Goal: Browse casually: Explore the website without a specific task or goal

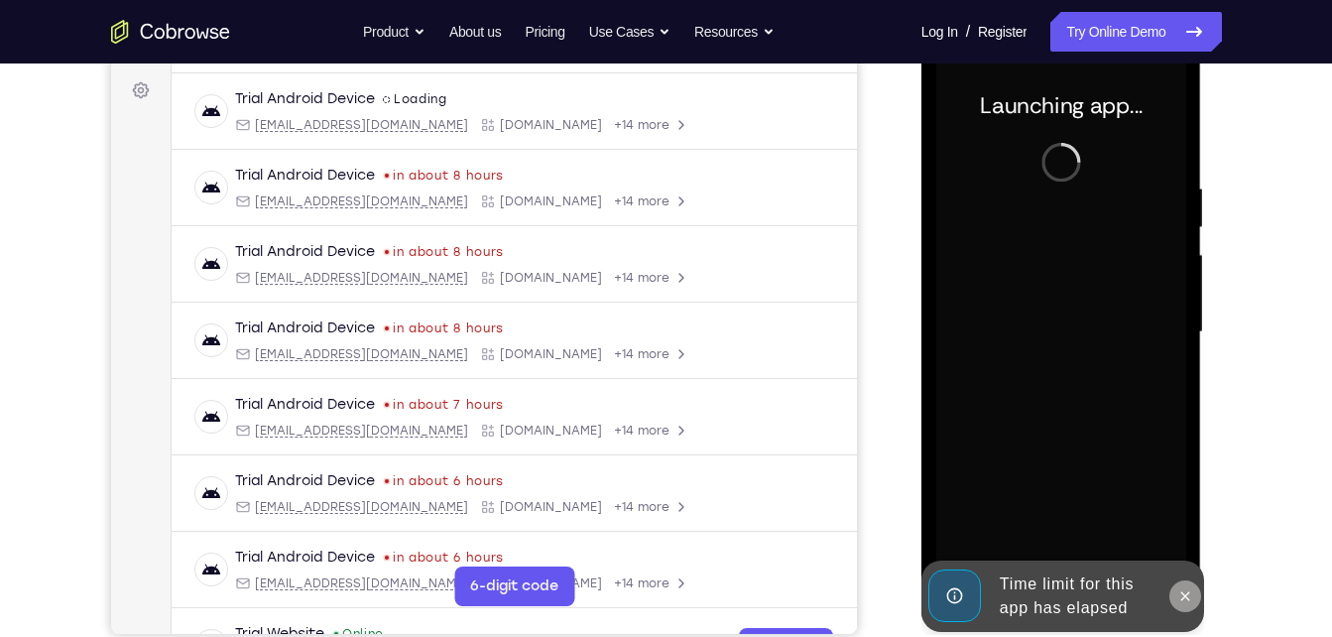
click at [1187, 597] on icon at bounding box center [1185, 595] width 9 height 9
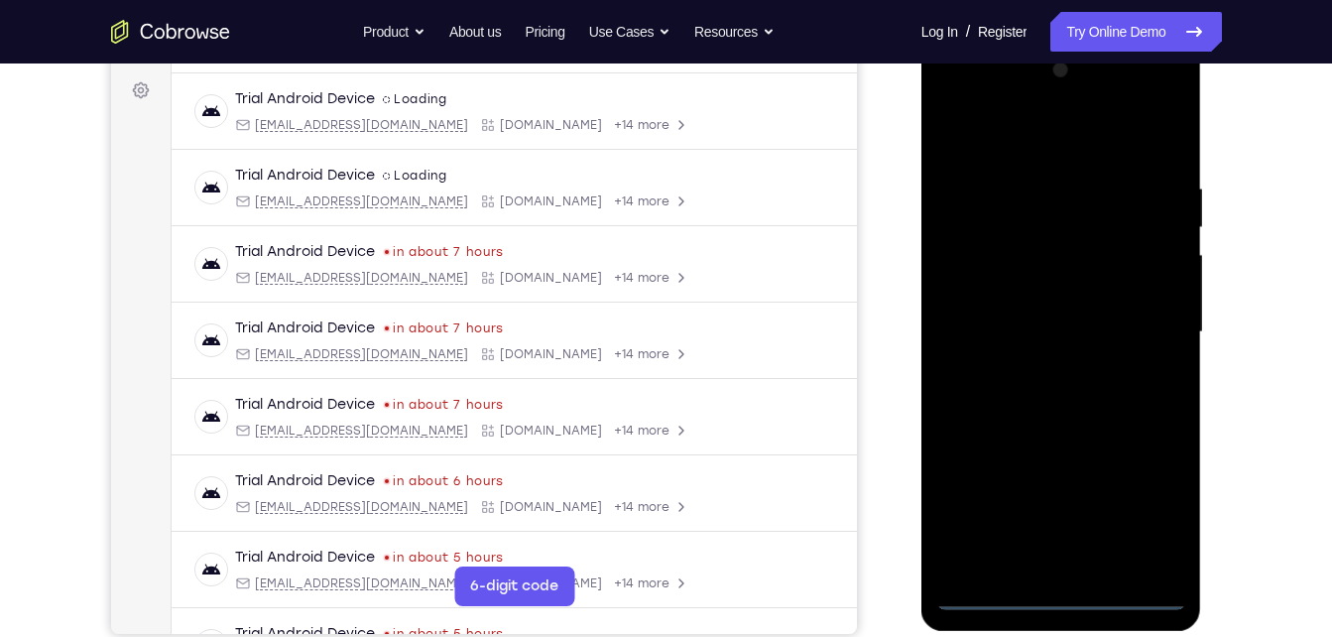
click at [1060, 594] on div at bounding box center [1061, 332] width 250 height 555
click at [1128, 497] on div at bounding box center [1061, 332] width 250 height 555
click at [1135, 498] on div at bounding box center [1061, 332] width 250 height 555
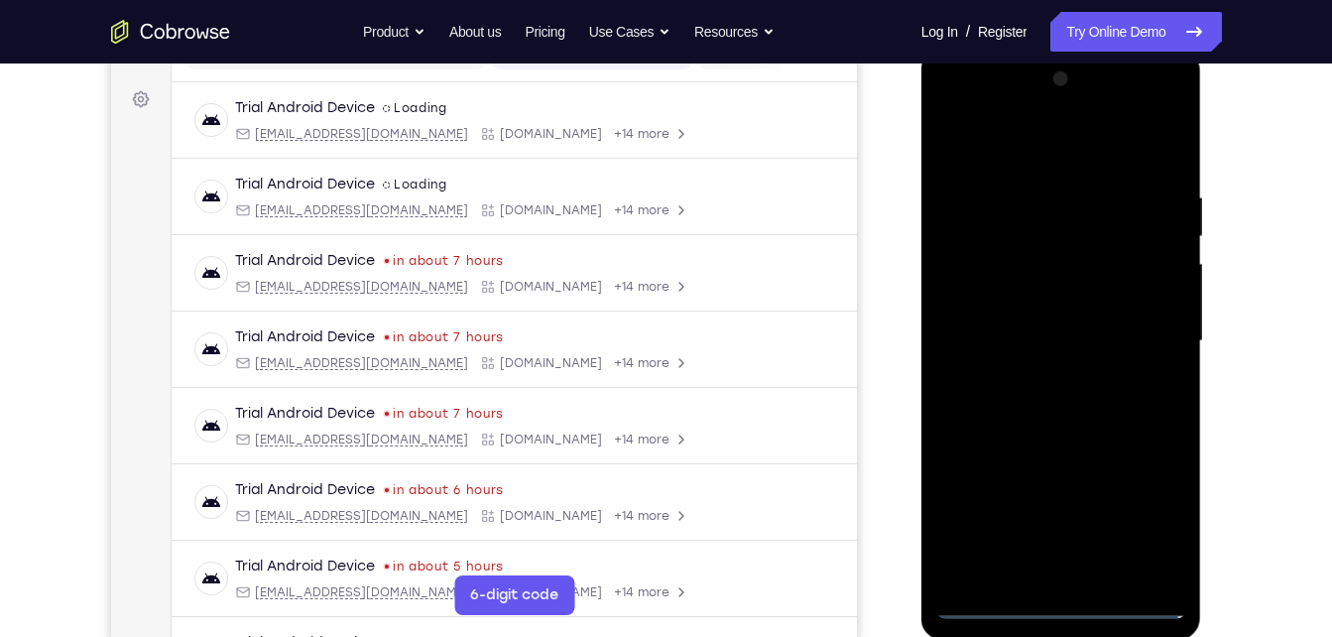
scroll to position [279, 0]
click at [988, 141] on div at bounding box center [1061, 341] width 250 height 555
click at [1139, 327] on div at bounding box center [1061, 341] width 250 height 555
click at [1040, 387] on div at bounding box center [1061, 341] width 250 height 555
click at [1033, 324] on div at bounding box center [1061, 341] width 250 height 555
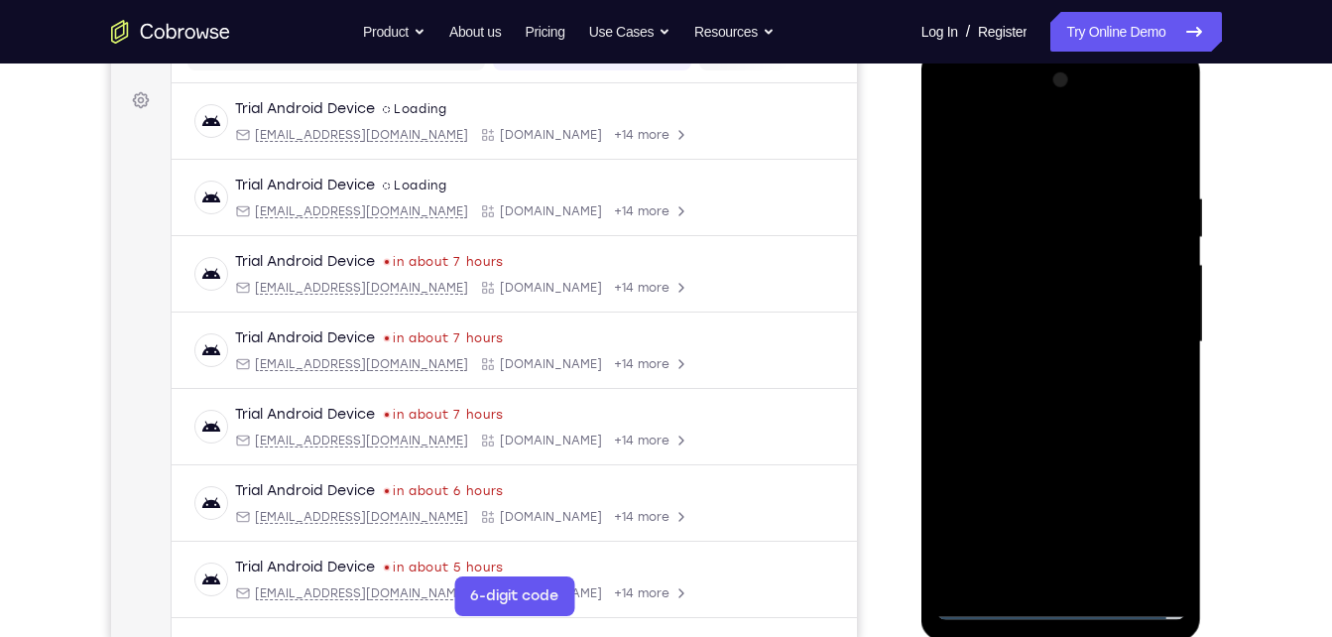
click at [994, 295] on div at bounding box center [1061, 341] width 250 height 555
click at [999, 345] on div at bounding box center [1061, 341] width 250 height 555
click at [992, 411] on div at bounding box center [1061, 341] width 250 height 555
click at [1085, 429] on div at bounding box center [1061, 341] width 250 height 555
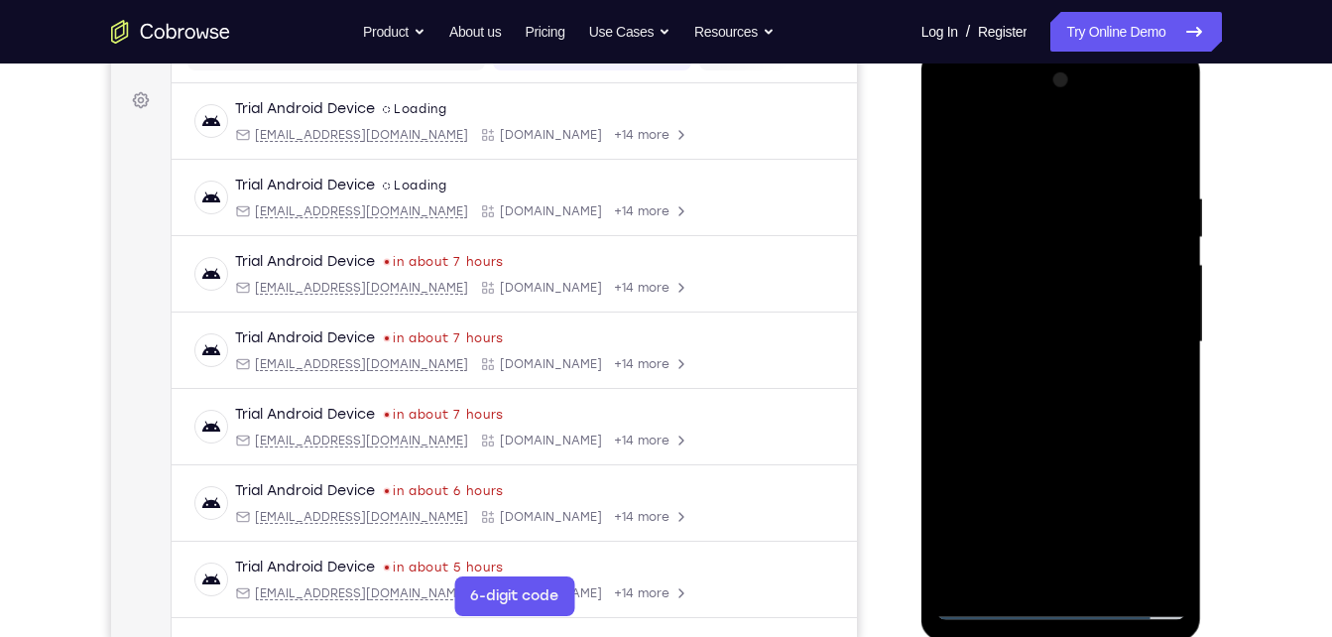
click at [1109, 582] on div at bounding box center [1061, 341] width 250 height 555
click at [1034, 449] on div at bounding box center [1061, 341] width 250 height 555
drag, startPoint x: 1051, startPoint y: 514, endPoint x: 1056, endPoint y: 376, distance: 138.0
click at [1056, 376] on div at bounding box center [1061, 341] width 250 height 555
click at [990, 606] on div at bounding box center [1061, 341] width 250 height 555
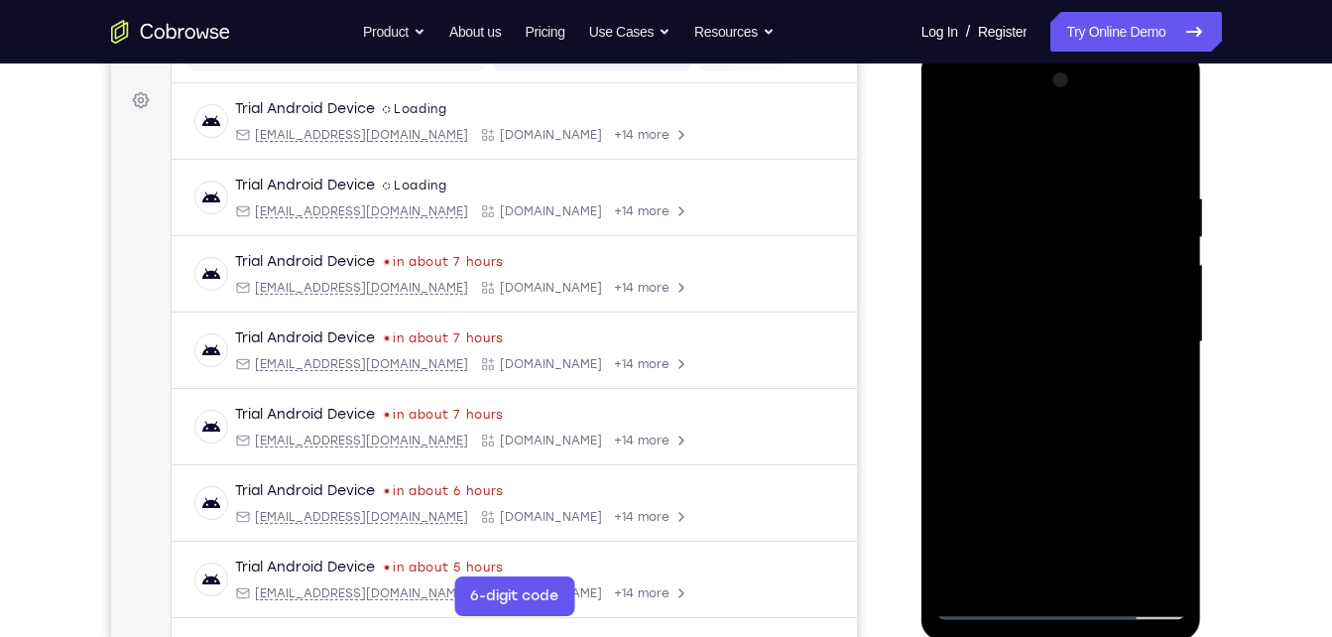
drag, startPoint x: 1105, startPoint y: 445, endPoint x: 1116, endPoint y: 269, distance: 176.9
click at [1116, 269] on div at bounding box center [1061, 341] width 250 height 555
drag, startPoint x: 1084, startPoint y: 476, endPoint x: 1126, endPoint y: 222, distance: 257.3
click at [1126, 222] on div at bounding box center [1061, 341] width 250 height 555
drag, startPoint x: 1045, startPoint y: 429, endPoint x: 1085, endPoint y: 209, distance: 223.8
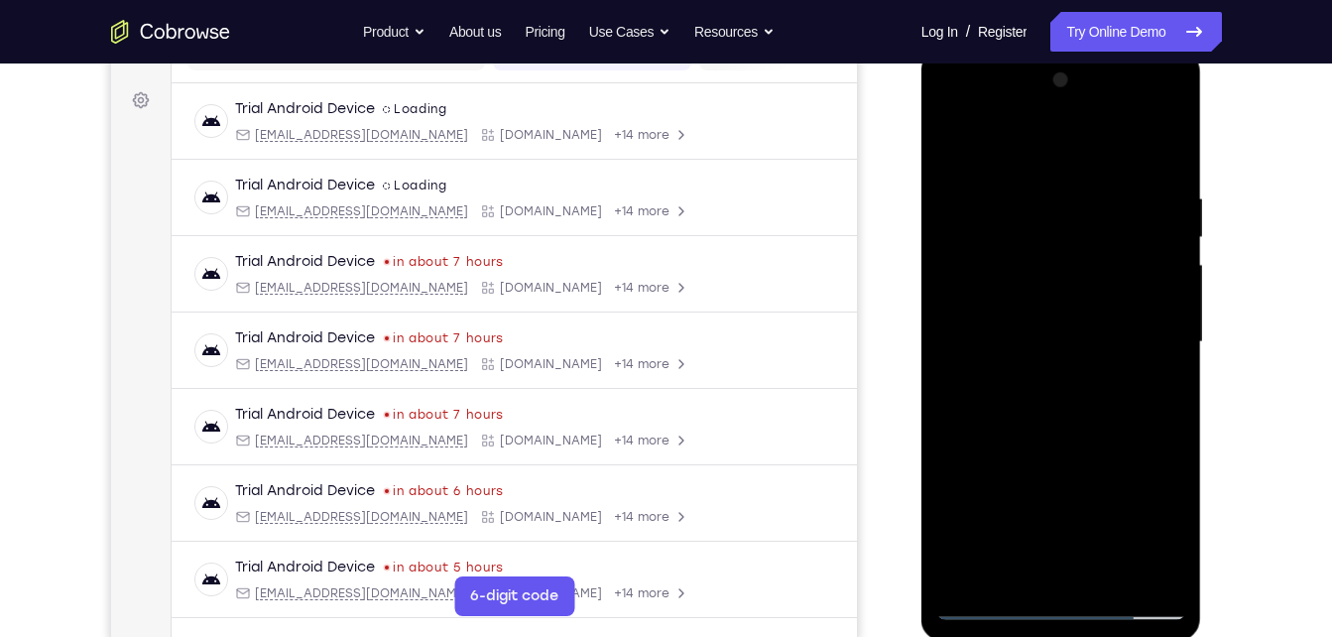
click at [1085, 209] on div at bounding box center [1061, 341] width 250 height 555
click at [1015, 580] on div at bounding box center [1061, 341] width 250 height 555
click at [966, 578] on div at bounding box center [1061, 341] width 250 height 555
